Goal: Task Accomplishment & Management: Manage account settings

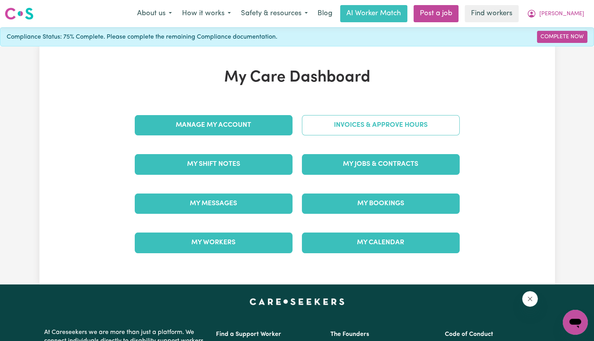
click at [331, 125] on link "Invoices & Approve Hours" at bounding box center [381, 125] width 158 height 20
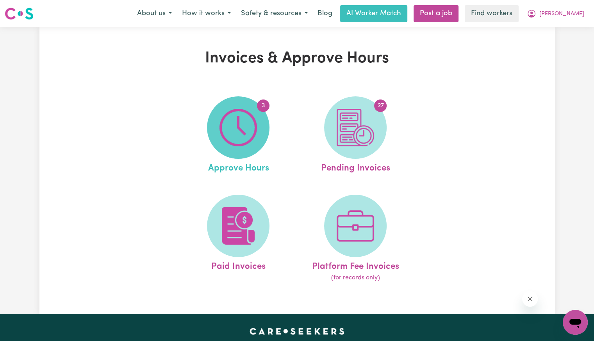
click at [248, 119] on img at bounding box center [238, 127] width 37 height 37
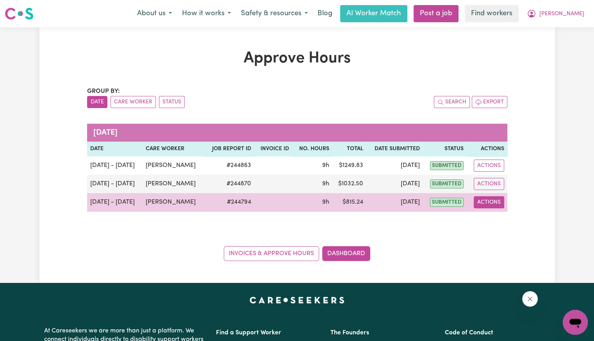
click at [499, 207] on button "Actions" at bounding box center [489, 202] width 30 height 12
click at [502, 223] on link "View Job Report" at bounding box center [508, 220] width 67 height 16
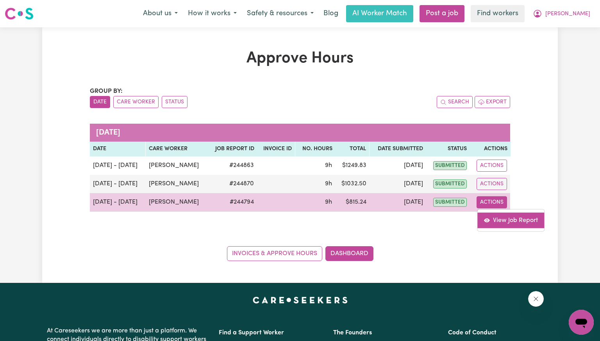
select select "pm"
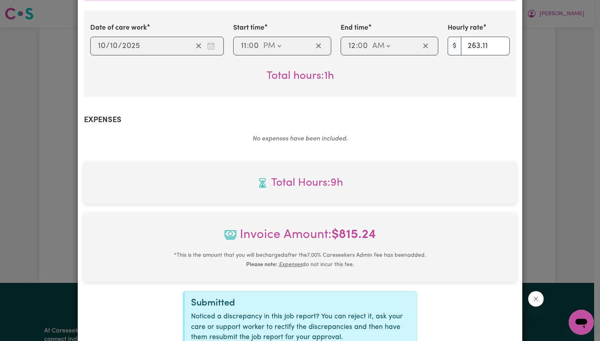
scroll to position [356, 0]
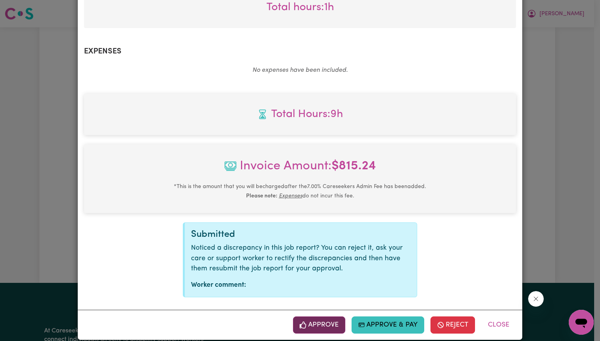
click at [327, 317] on button "Approve" at bounding box center [319, 325] width 52 height 17
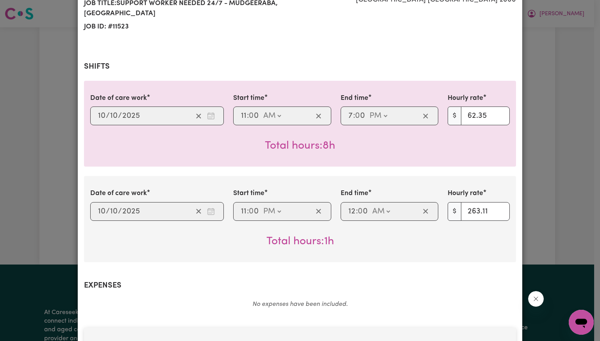
scroll to position [230, 0]
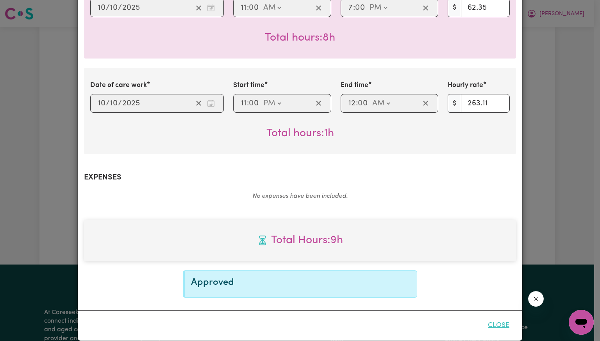
click at [494, 317] on button "Close" at bounding box center [498, 325] width 35 height 17
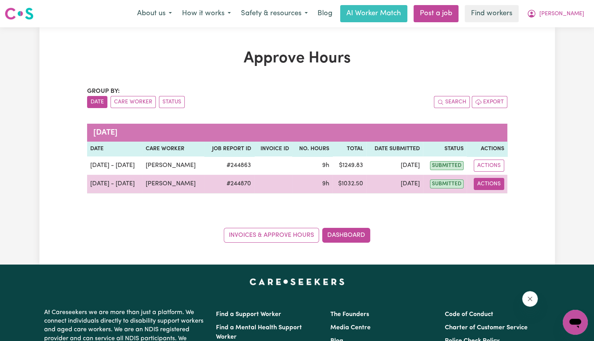
click at [479, 185] on button "Actions" at bounding box center [489, 184] width 30 height 12
drag, startPoint x: 484, startPoint y: 189, endPoint x: 489, endPoint y: 196, distance: 8.1
click at [489, 196] on link "View Job Report" at bounding box center [508, 202] width 67 height 16
select select "pm"
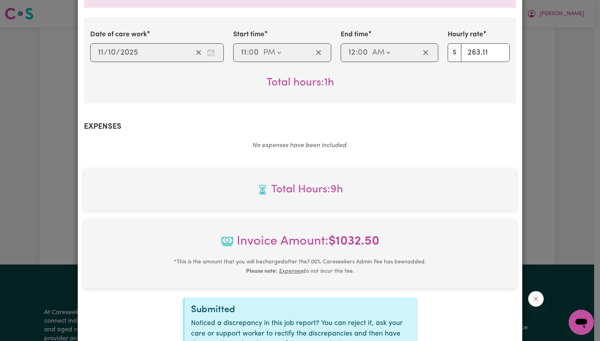
scroll to position [356, 0]
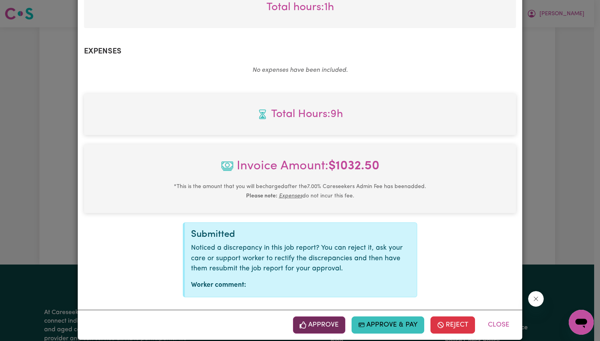
click at [316, 317] on button "Approve" at bounding box center [319, 325] width 52 height 17
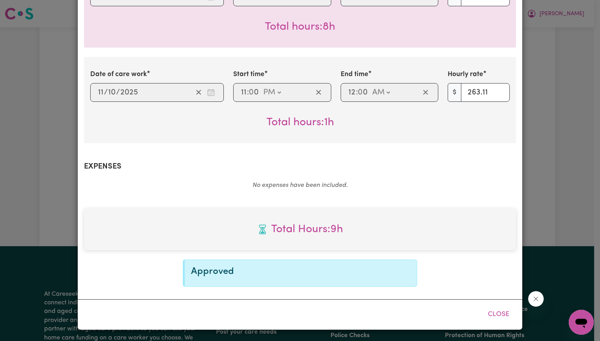
scroll to position [230, 0]
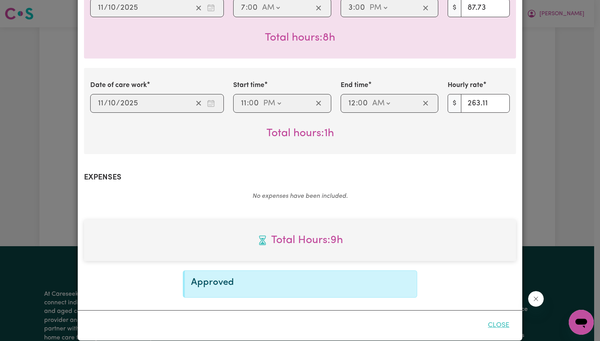
click at [494, 317] on button "Close" at bounding box center [498, 325] width 35 height 17
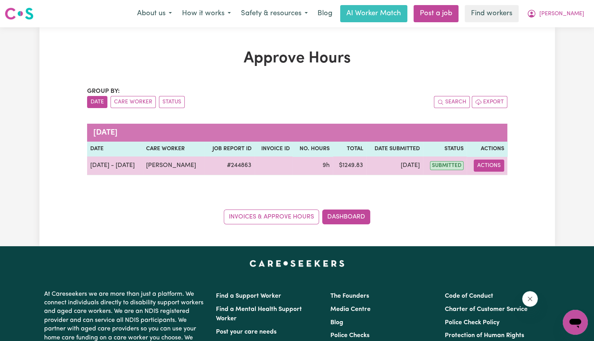
click at [486, 170] on button "Actions" at bounding box center [489, 166] width 30 height 12
click at [489, 183] on link "View Job Report" at bounding box center [507, 184] width 67 height 16
select select "pm"
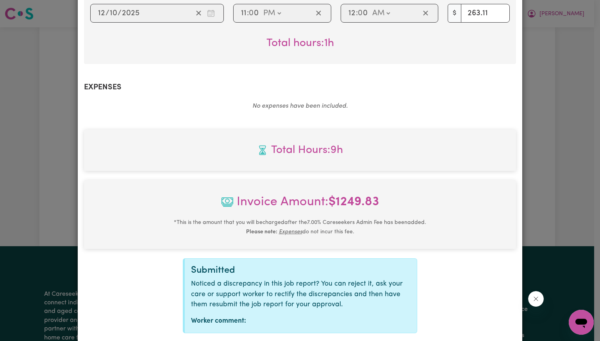
scroll to position [352, 0]
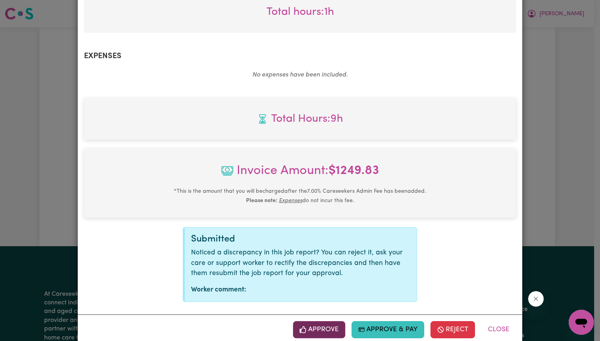
click at [310, 325] on button "Approve" at bounding box center [319, 329] width 52 height 17
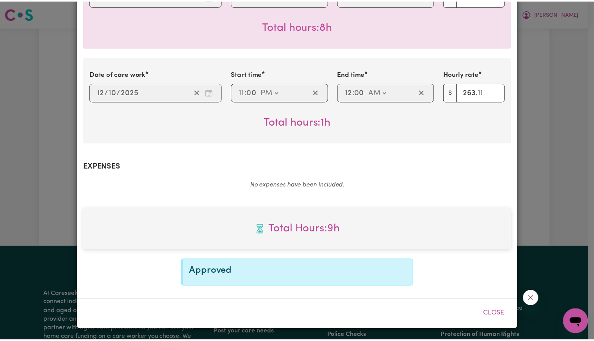
scroll to position [230, 0]
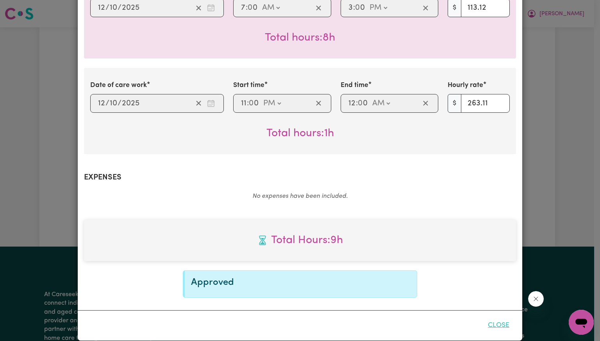
click at [499, 317] on button "Close" at bounding box center [498, 325] width 35 height 17
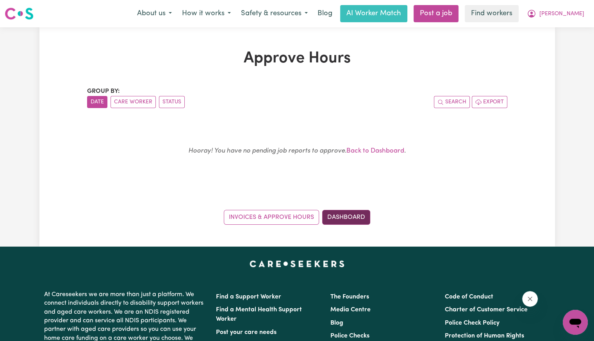
click at [353, 217] on link "Dashboard" at bounding box center [346, 217] width 48 height 15
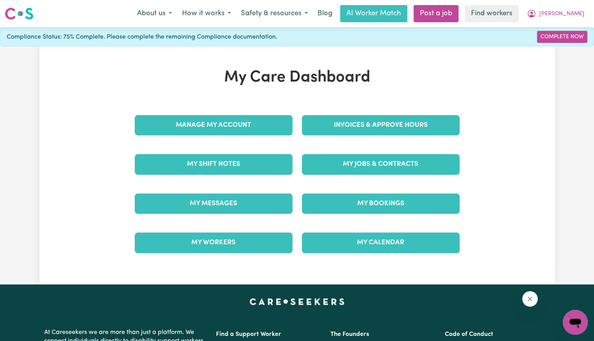
click at [355, 136] on div "Invoices & Approve Hours" at bounding box center [380, 125] width 167 height 39
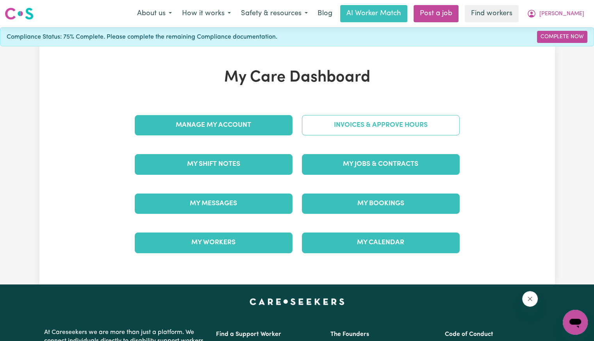
click at [353, 127] on link "Invoices & Approve Hours" at bounding box center [381, 125] width 158 height 20
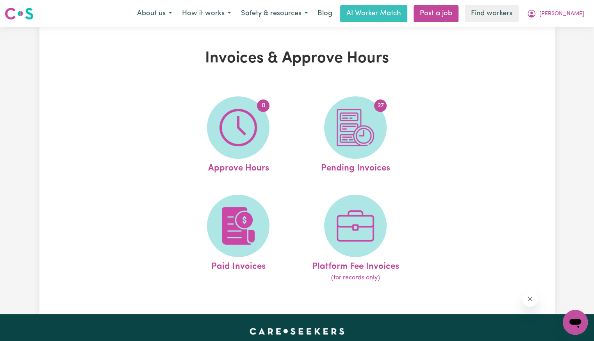
click at [353, 127] on img at bounding box center [355, 127] width 37 height 37
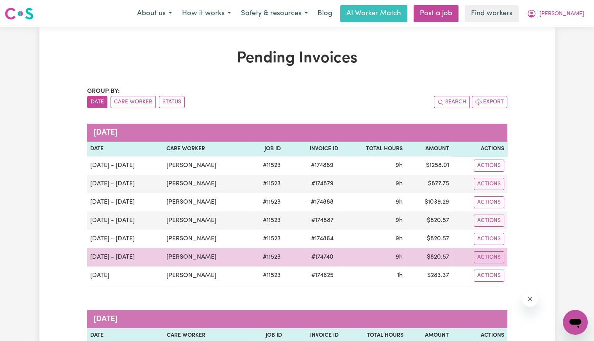
click at [328, 258] on span "# 174740" at bounding box center [323, 257] width 32 height 9
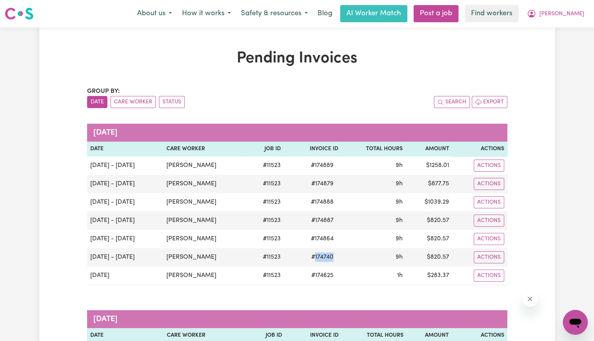
copy span "174740"
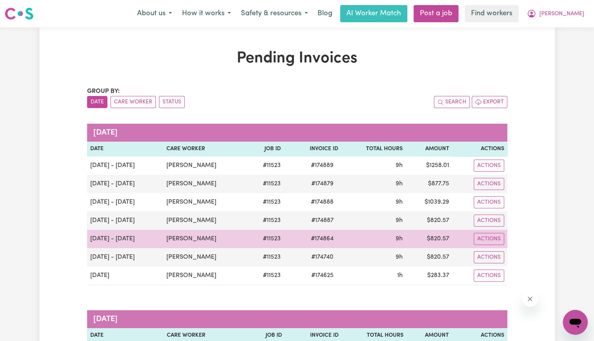
click at [323, 237] on span "# 174864" at bounding box center [322, 238] width 32 height 9
copy span "174864"
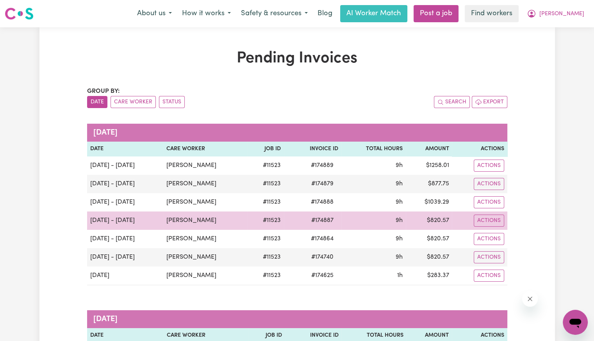
click at [327, 221] on span "# 174887" at bounding box center [323, 220] width 32 height 9
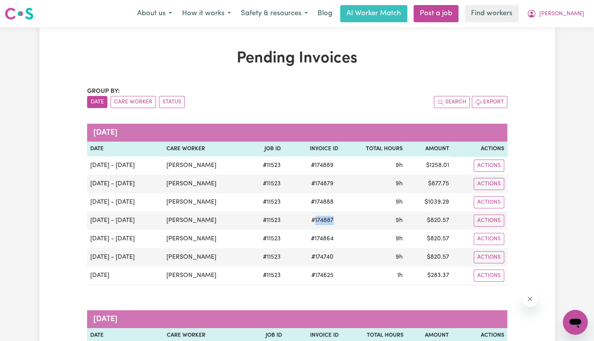
copy span "174887"
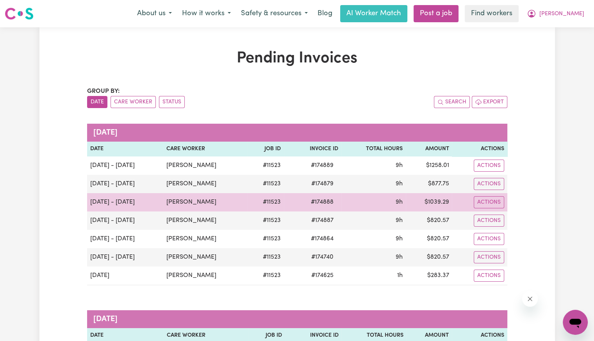
click at [317, 204] on span "# 174888" at bounding box center [322, 202] width 32 height 9
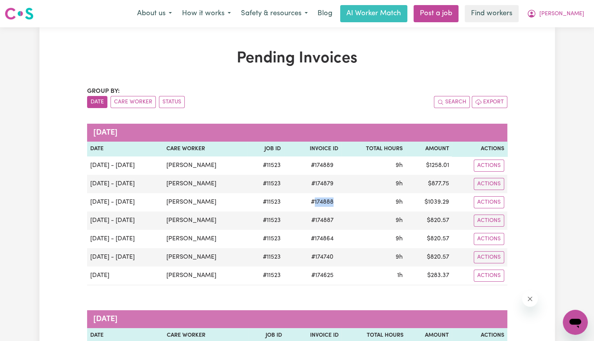
copy span "174888"
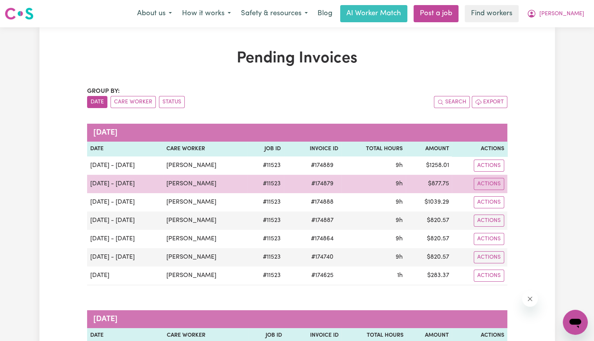
click at [324, 182] on span "# 174879" at bounding box center [323, 183] width 32 height 9
copy span "174879"
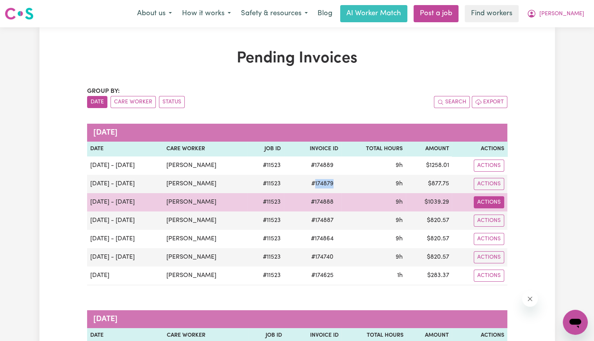
click at [488, 205] on button "Actions" at bounding box center [489, 202] width 30 height 12
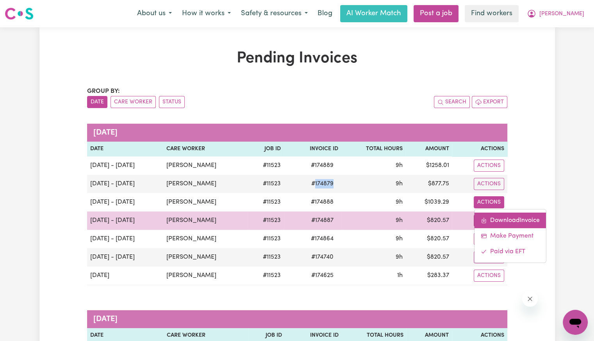
click at [491, 216] on link "Download Invoice" at bounding box center [510, 220] width 71 height 16
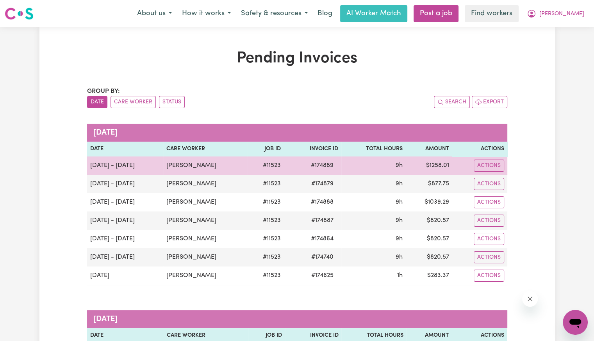
click at [324, 166] on span "# 174889" at bounding box center [322, 165] width 32 height 9
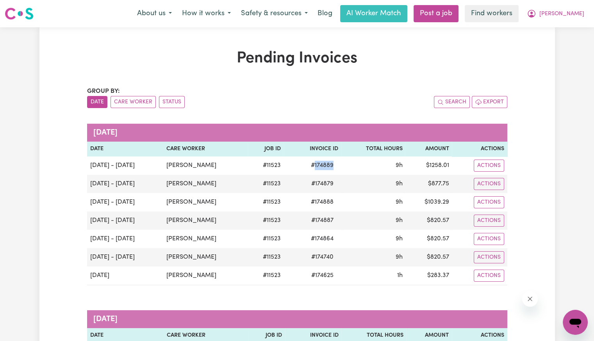
copy span "174889"
click at [576, 16] on span "[PERSON_NAME]" at bounding box center [561, 14] width 45 height 9
click at [561, 47] on link "Logout" at bounding box center [558, 44] width 62 height 15
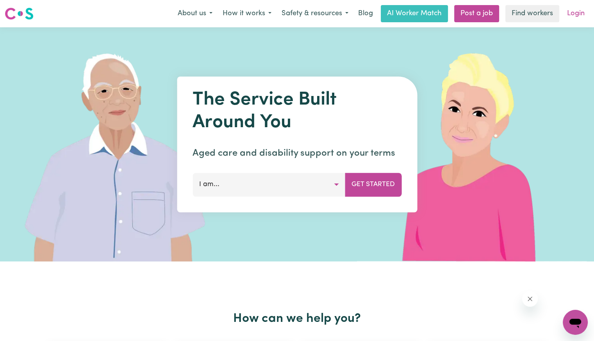
click at [575, 18] on link "Login" at bounding box center [575, 13] width 27 height 17
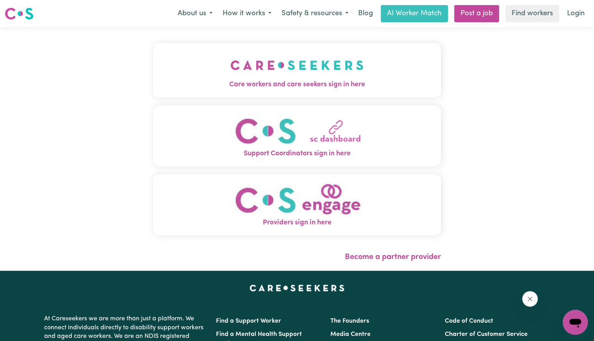
drag, startPoint x: 230, startPoint y: 73, endPoint x: 234, endPoint y: 99, distance: 25.8
click at [230, 73] on img "Care workers and care seekers sign in here" at bounding box center [296, 65] width 133 height 29
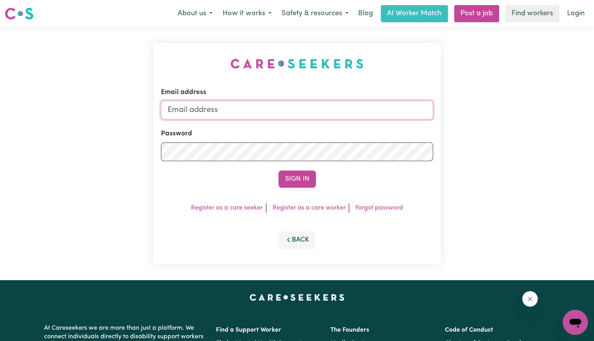
click at [271, 116] on input "Email address" at bounding box center [297, 110] width 272 height 19
drag, startPoint x: 211, startPoint y: 110, endPoint x: 661, endPoint y: 138, distance: 451.3
click at [594, 138] on html "Menu About us How it works Safety & resources Blog AI Worker Match Post a job F…" at bounding box center [297, 295] width 594 height 591
drag, startPoint x: 208, startPoint y: 109, endPoint x: 299, endPoint y: 104, distance: 91.2
click at [301, 104] on input "Superuser~ka" at bounding box center [297, 110] width 272 height 19
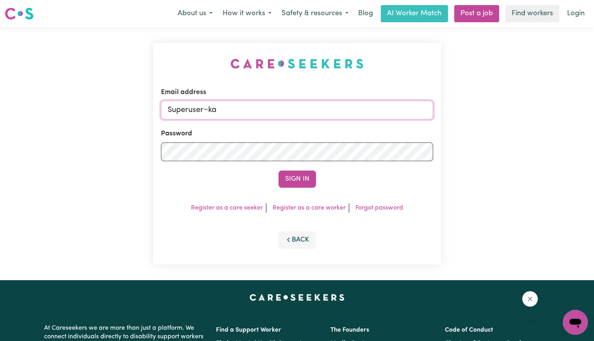
paste input "[EMAIL_ADDRESS][DOMAIN_NAME]"
type input "Superuser~[EMAIL_ADDRESS][DOMAIN_NAME]"
click at [279, 171] on button "Sign In" at bounding box center [297, 179] width 37 height 17
